Goal: Task Accomplishment & Management: Manage account settings

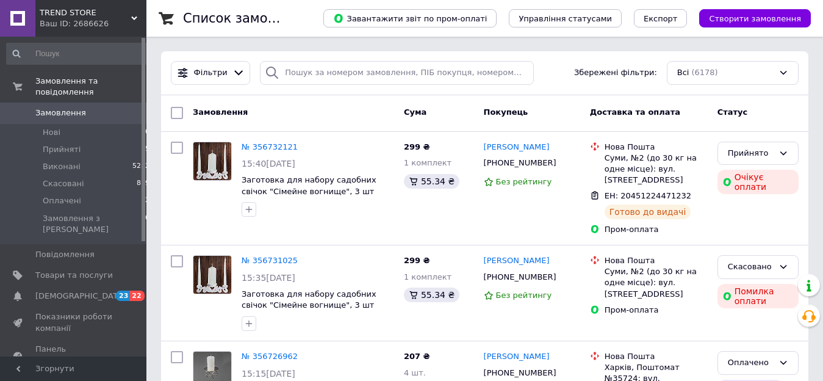
click at [73, 107] on span "Замовлення" at bounding box center [60, 112] width 51 height 11
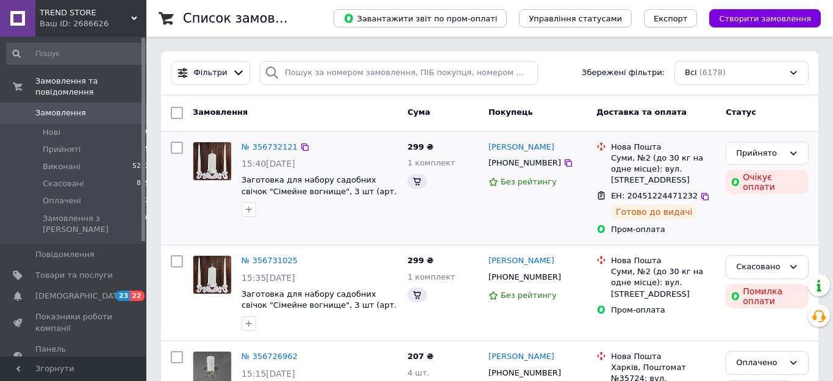
click at [448, 195] on div "299 ₴ 1 комплект" at bounding box center [443, 189] width 81 height 104
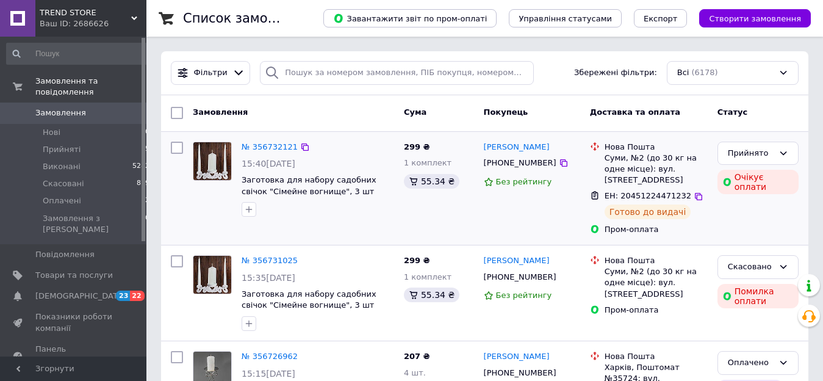
click at [487, 225] on div "[PERSON_NAME] [PHONE_NUMBER] Без рейтингу" at bounding box center [532, 189] width 106 height 104
click at [77, 107] on span "Замовлення" at bounding box center [60, 112] width 51 height 11
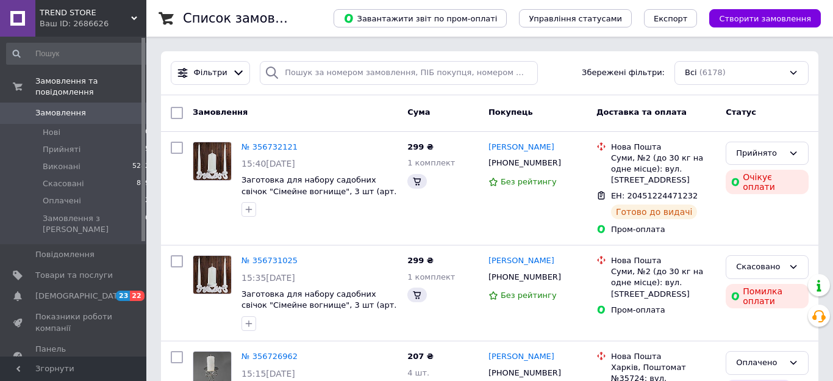
click at [131, 17] on icon at bounding box center [134, 18] width 6 height 6
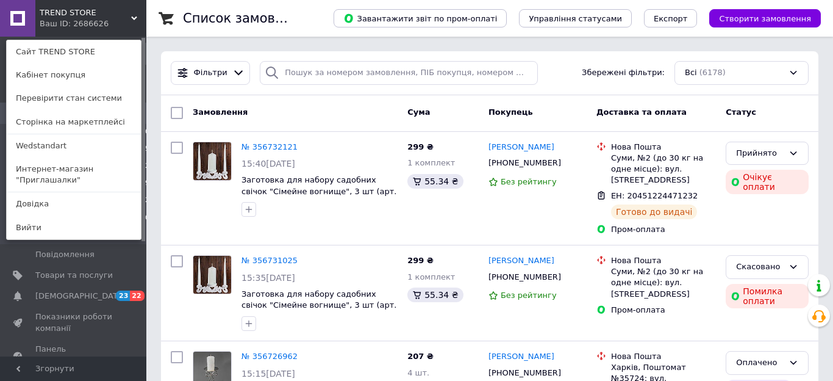
click at [55, 176] on link "Интернет-магазин "Приглашалки"" at bounding box center [74, 174] width 134 height 34
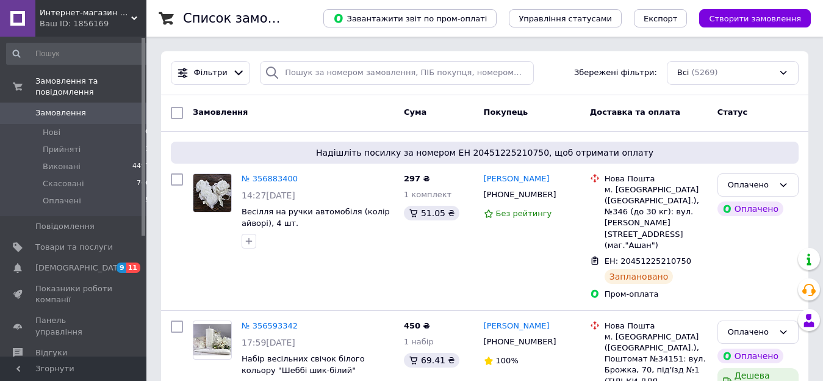
click at [64, 107] on span "Замовлення" at bounding box center [60, 112] width 51 height 11
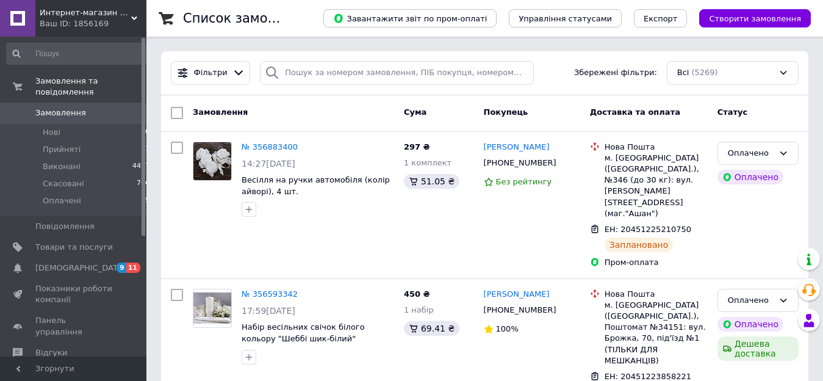
click at [450, 107] on div "Cума" at bounding box center [439, 113] width 80 height 22
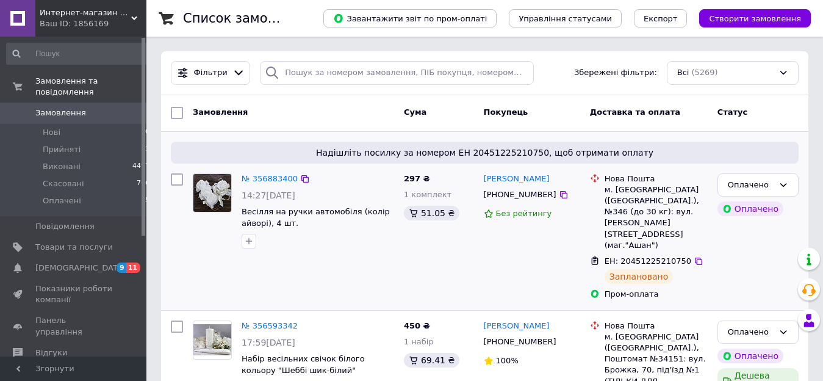
click at [482, 251] on div "Ольга Бублікова +380935400614 Без рейтингу" at bounding box center [532, 236] width 106 height 137
click at [129, 16] on span "Интернет-магазин "Приглашалки"" at bounding box center [86, 12] width 92 height 11
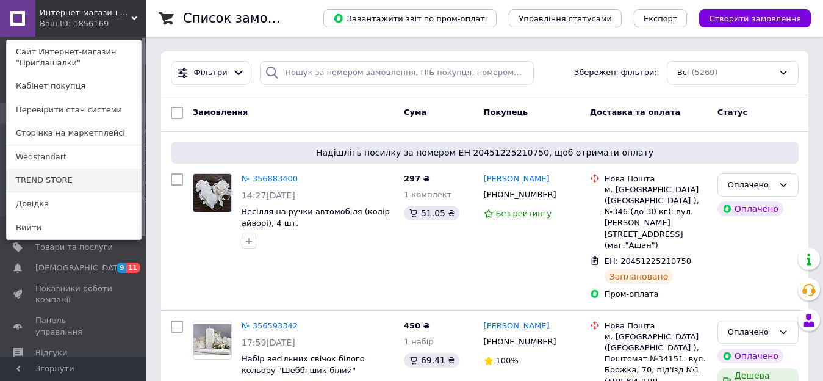
click at [56, 184] on link "TREND STORE" at bounding box center [74, 179] width 134 height 23
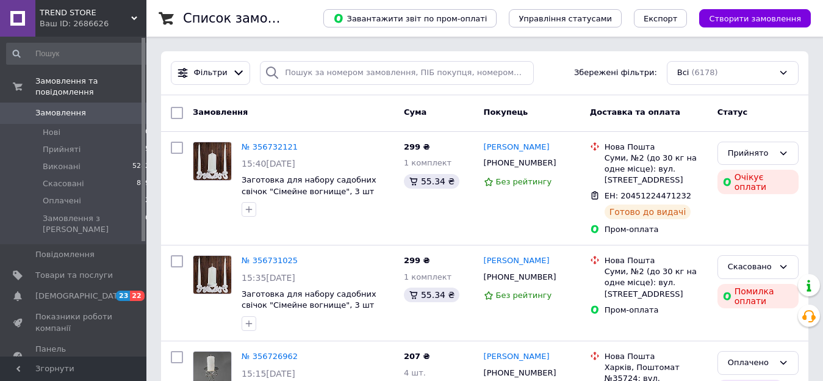
click at [76, 107] on span "Замовлення" at bounding box center [60, 112] width 51 height 11
